Goal: Obtain resource: Download file/media

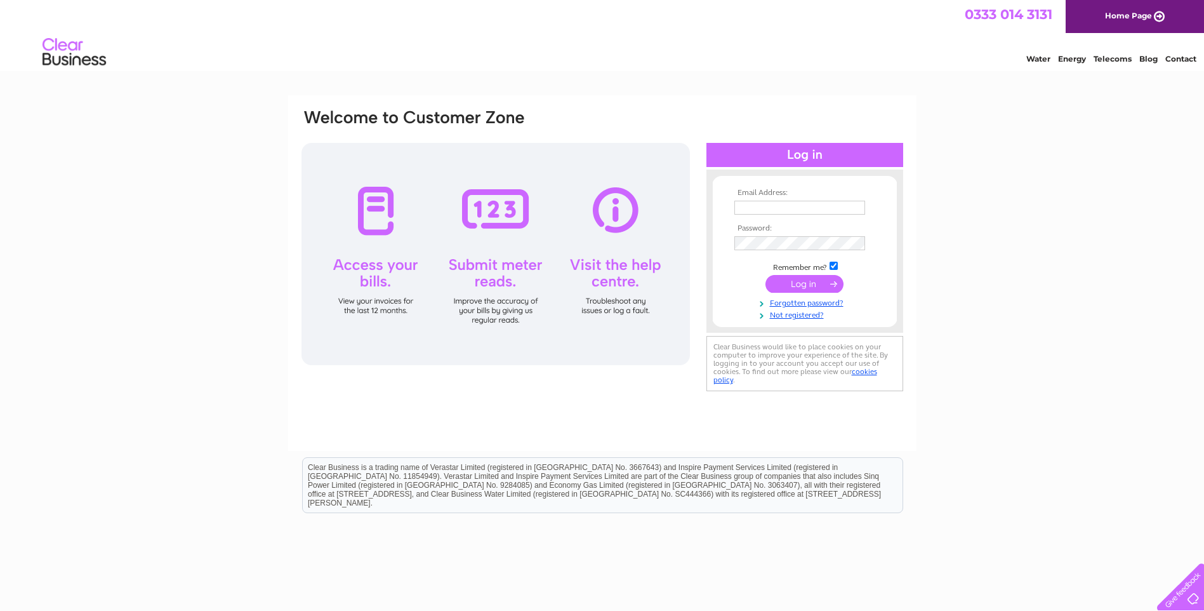
type input "[EMAIL_ADDRESS][DOMAIN_NAME]"
click at [818, 286] on input "submit" at bounding box center [805, 284] width 78 height 18
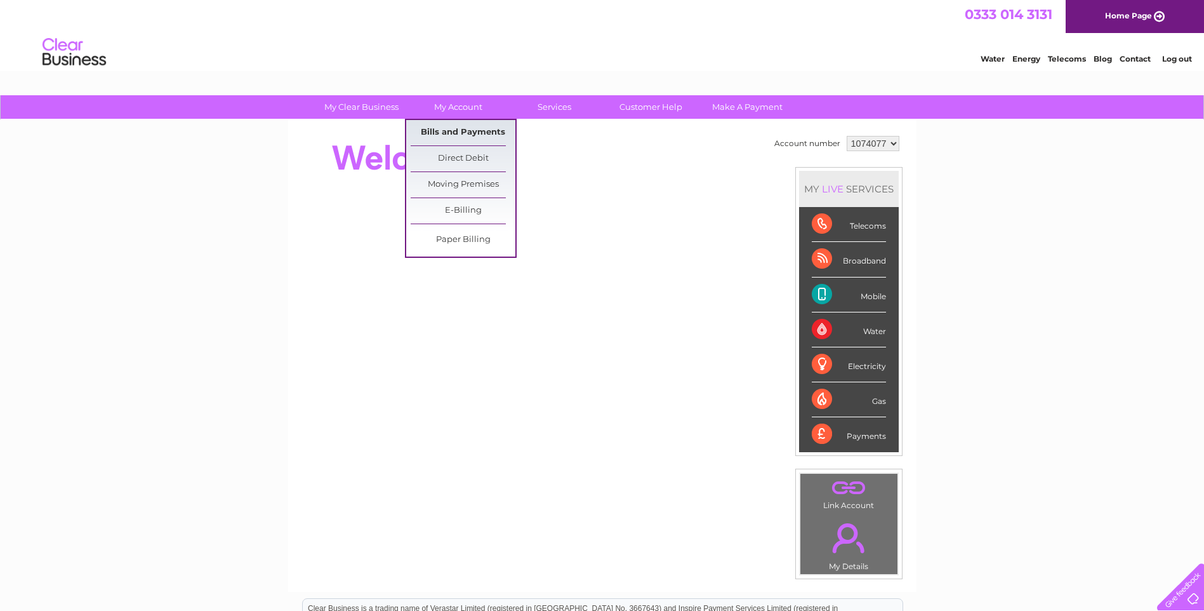
click at [454, 128] on link "Bills and Payments" at bounding box center [463, 132] width 105 height 25
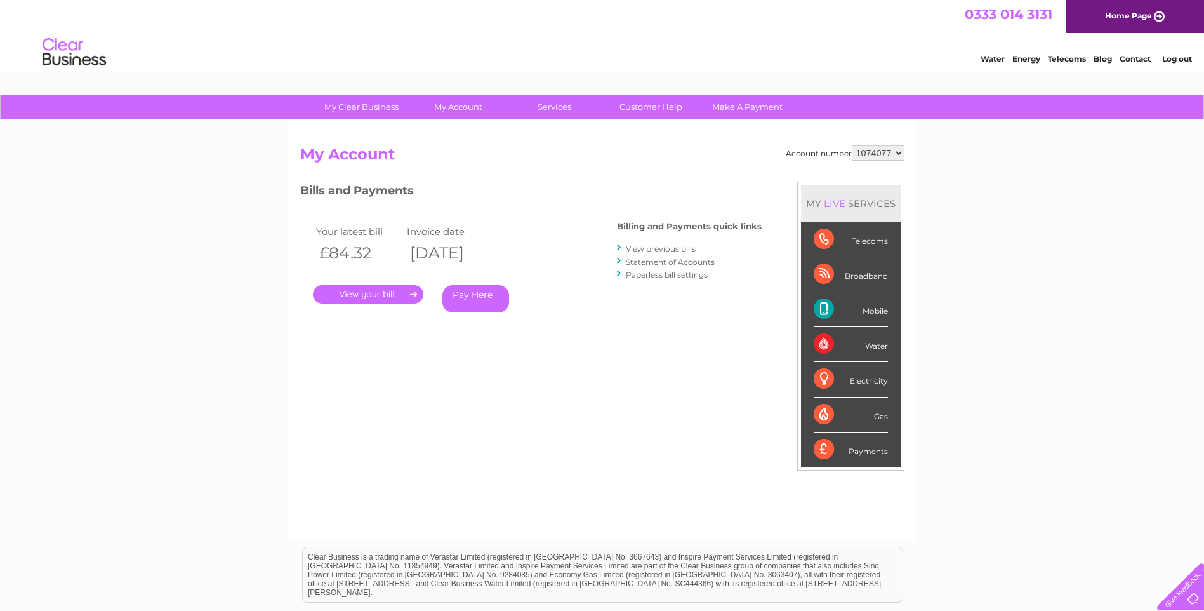
click at [682, 251] on link "View previous bills" at bounding box center [661, 249] width 70 height 10
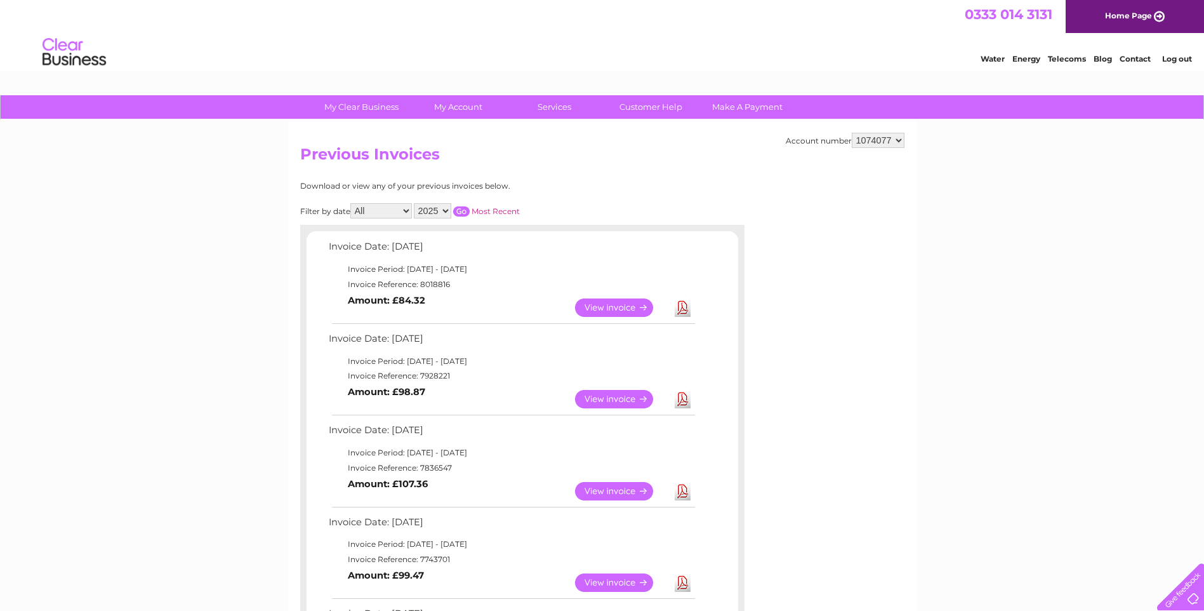
click at [684, 401] on link "Download" at bounding box center [683, 399] width 16 height 18
